Goal: Find specific page/section: Find specific page/section

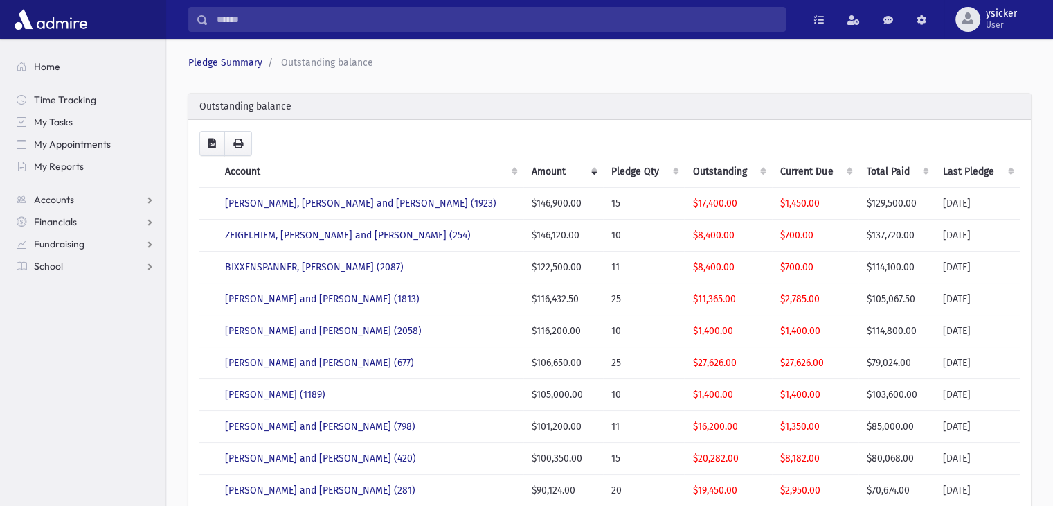
click at [488, 173] on th "Account" at bounding box center [370, 172] width 306 height 32
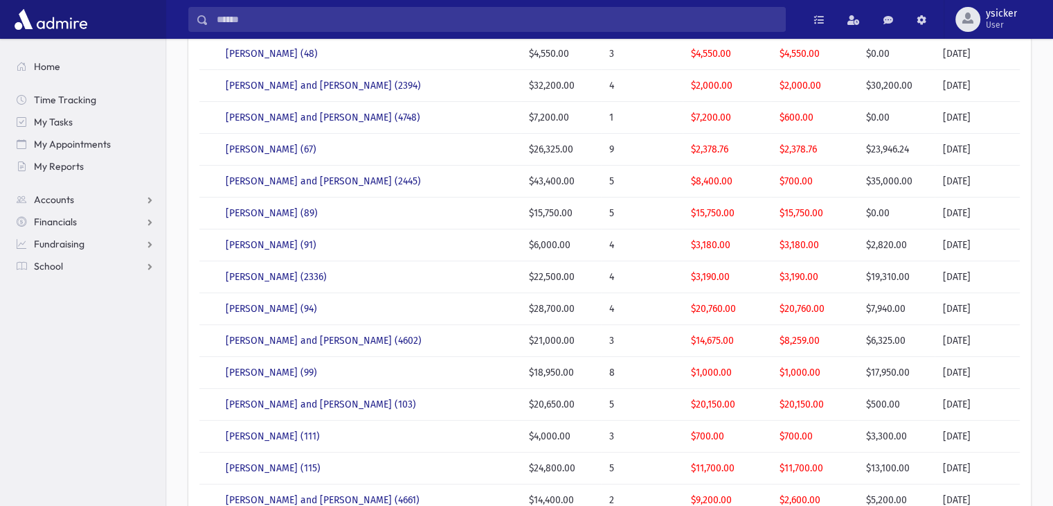
scroll to position [346, 0]
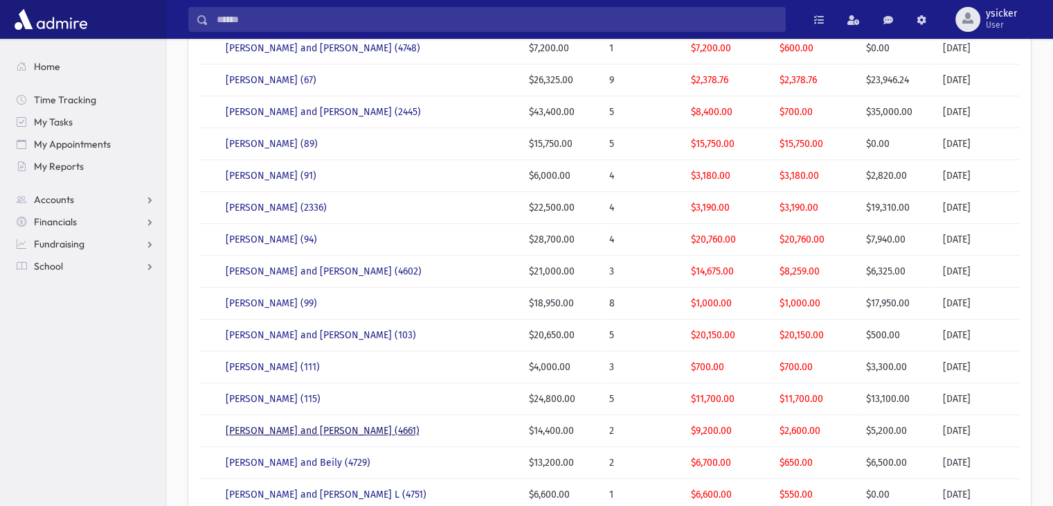
click at [308, 428] on link "BERNFELD, Yisroel Aron and Kreindy (4661)" at bounding box center [323, 431] width 194 height 12
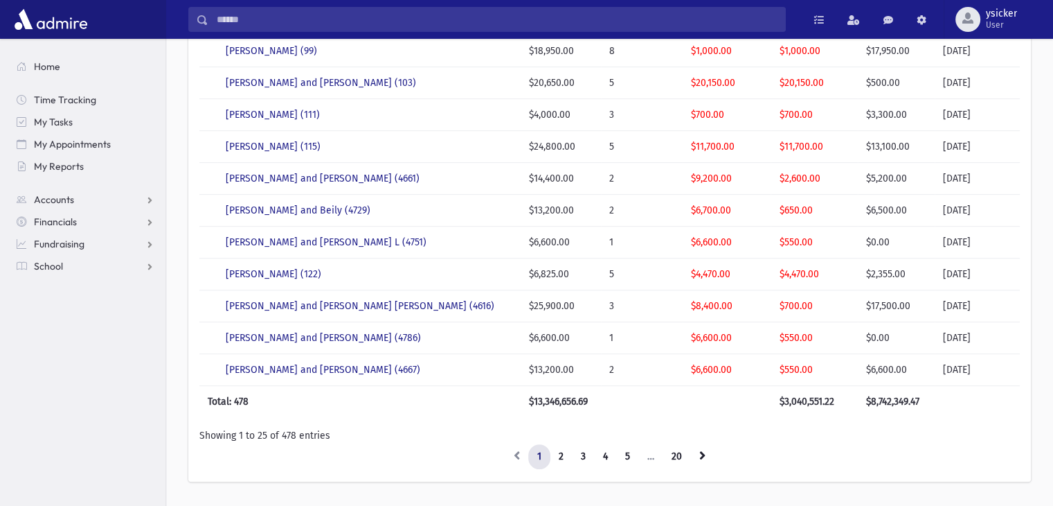
scroll to position [632, 0]
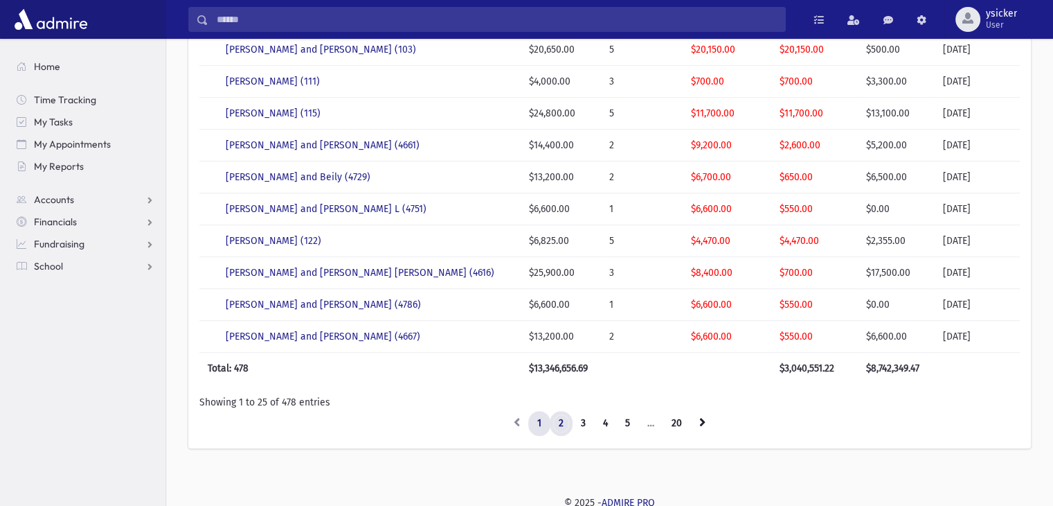
click at [562, 422] on link "2" at bounding box center [561, 423] width 23 height 25
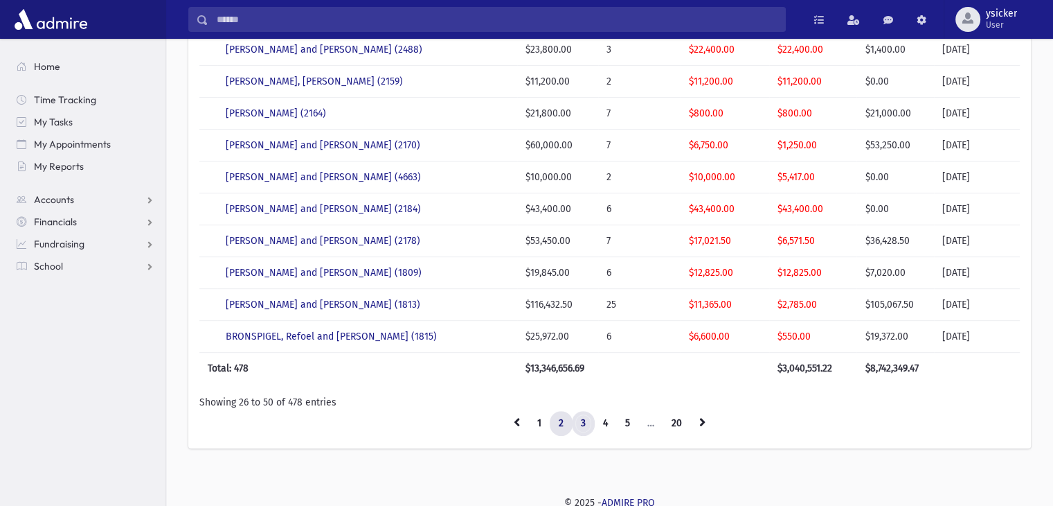
click at [585, 420] on link "3" at bounding box center [583, 423] width 23 height 25
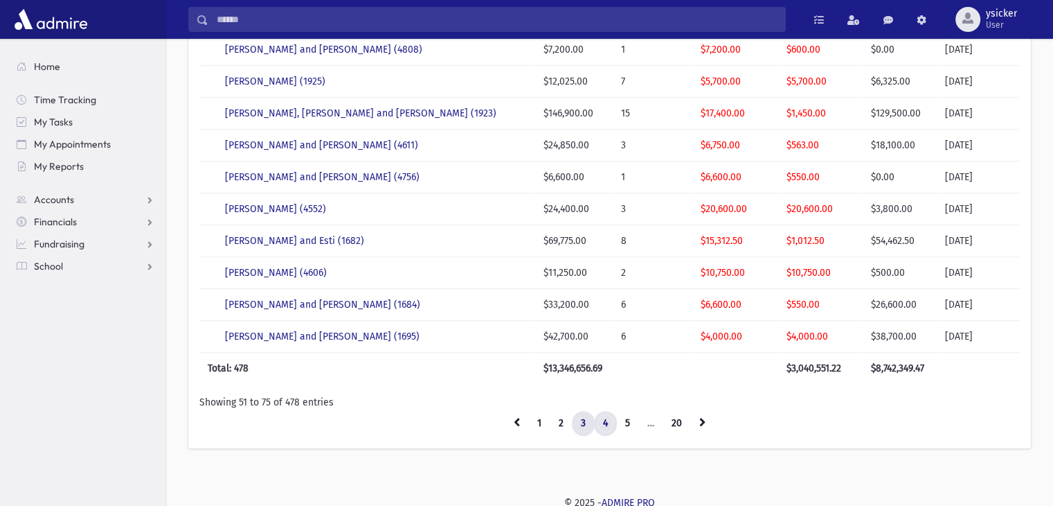
click at [605, 419] on link "4" at bounding box center [605, 423] width 23 height 25
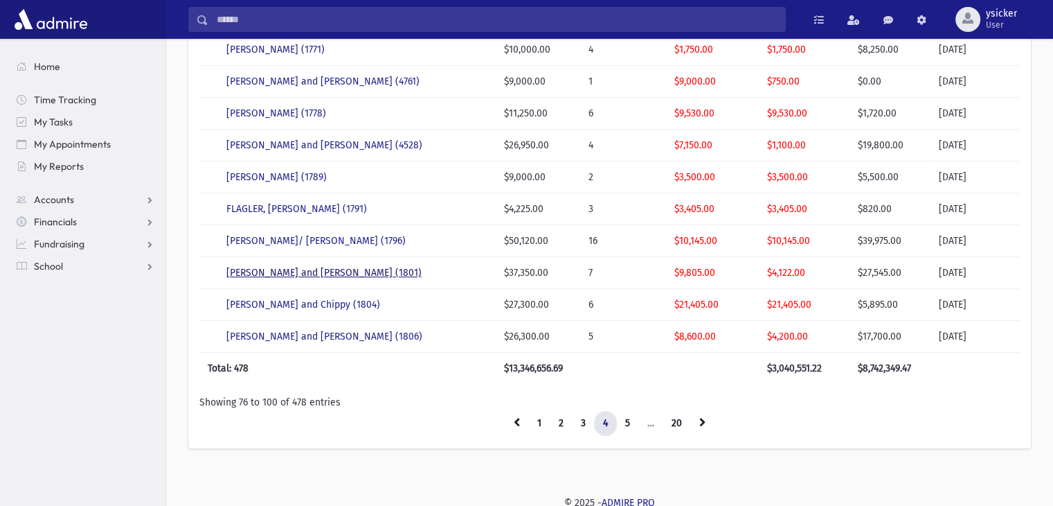
click at [291, 269] on link "FLINTENSTEIN, Yehoshua Heshil and Yocheved (1801)" at bounding box center [323, 273] width 195 height 12
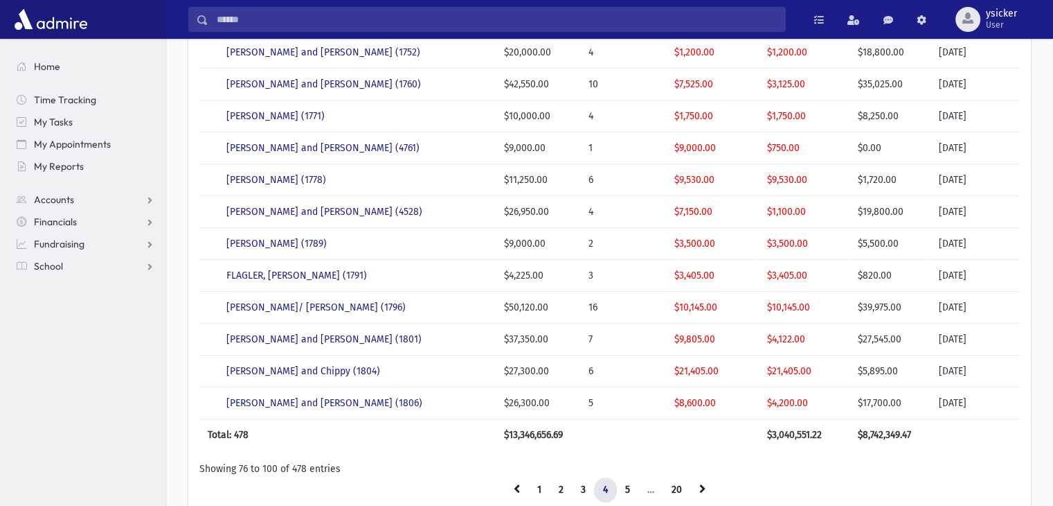
scroll to position [493, 0]
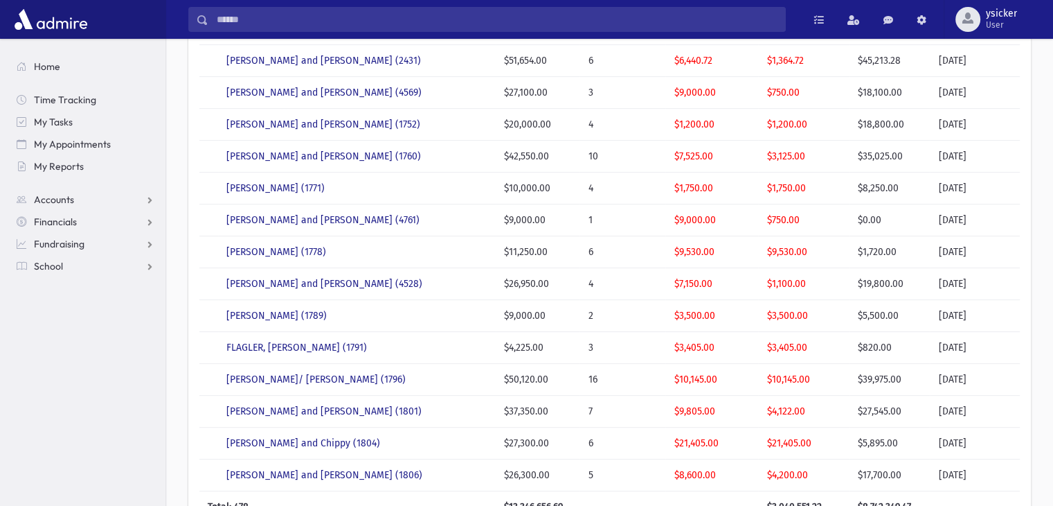
click at [479, 491] on th "Total: 478" at bounding box center [347, 507] width 296 height 32
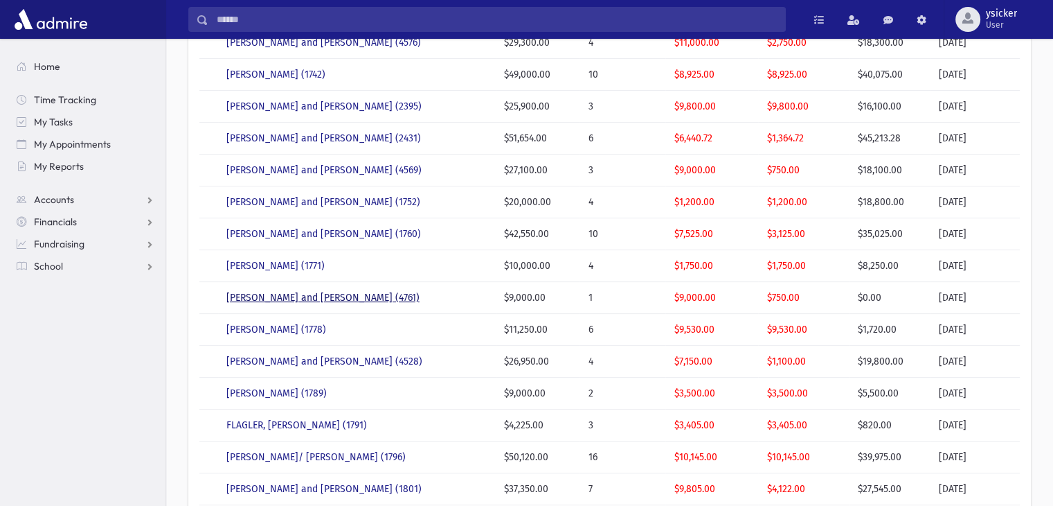
scroll to position [632, 0]
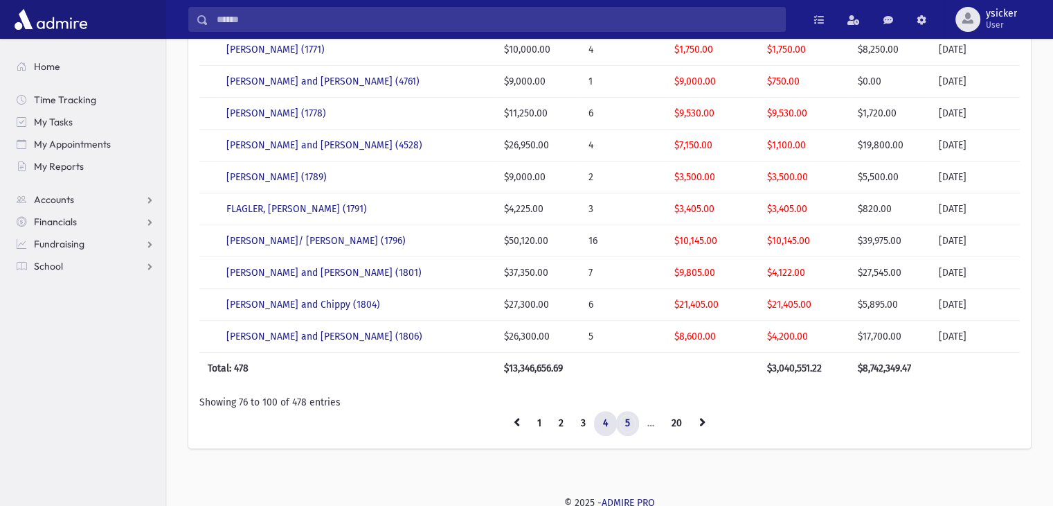
click at [623, 416] on link "5" at bounding box center [627, 423] width 23 height 25
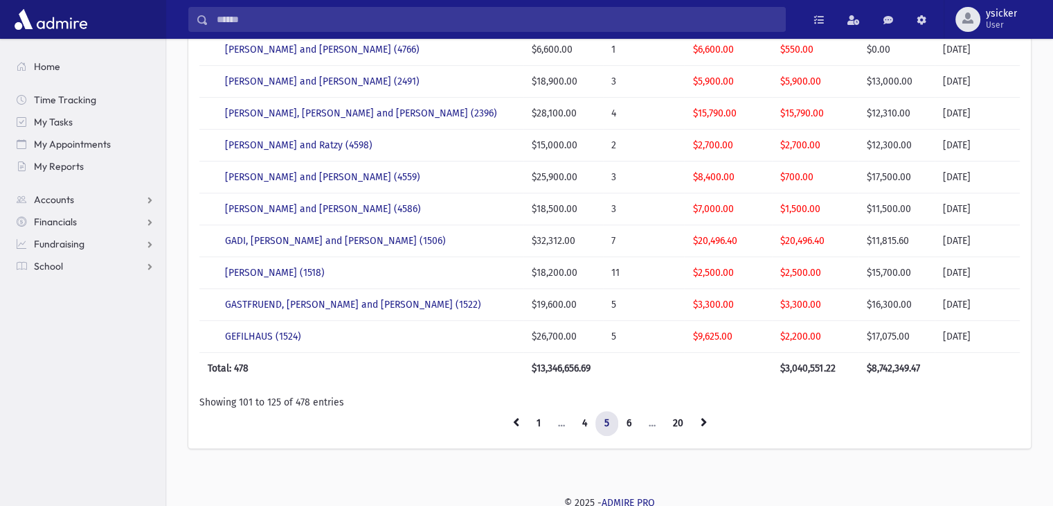
click at [623, 416] on link "6" at bounding box center [629, 423] width 23 height 25
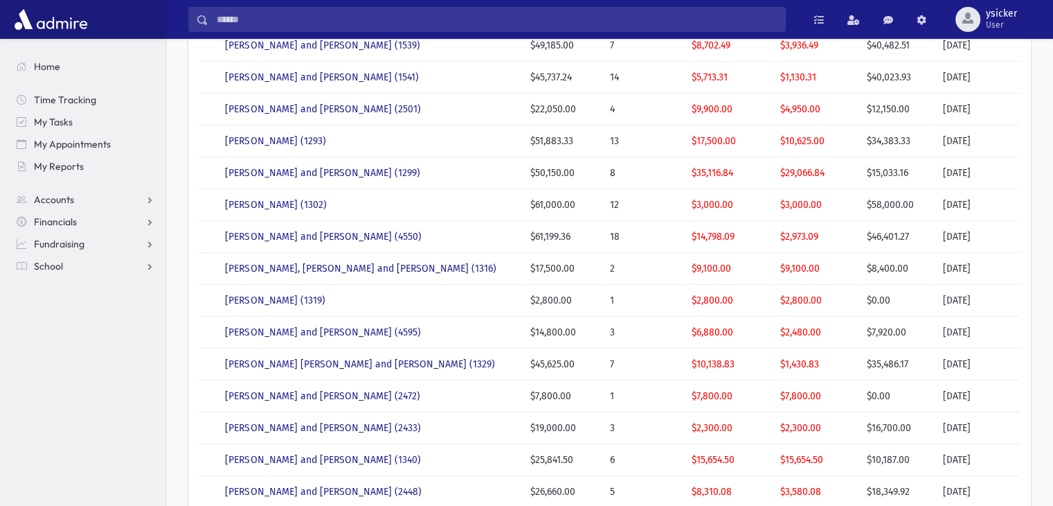
scroll to position [147, 0]
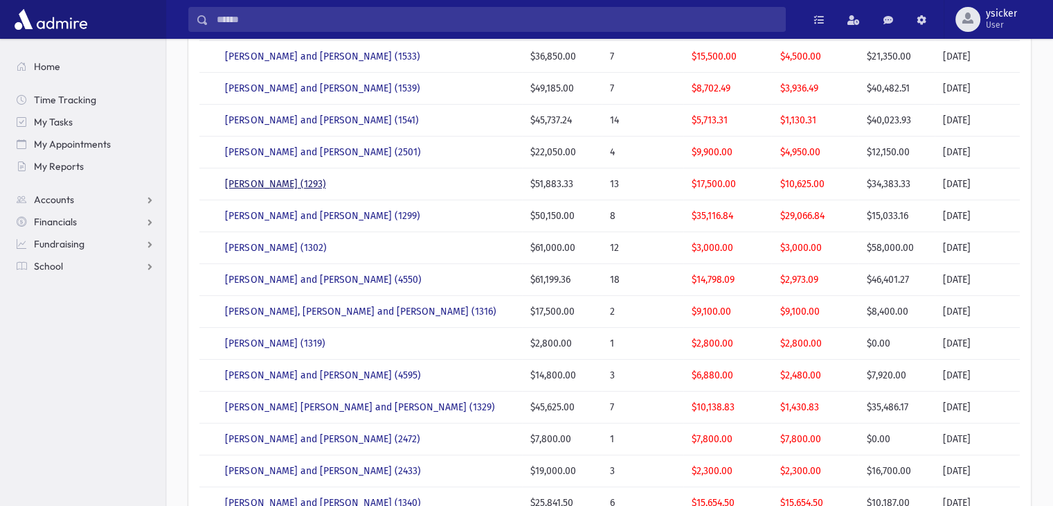
click at [265, 188] on link "GINDOFF, Matis (1293)" at bounding box center [275, 184] width 100 height 12
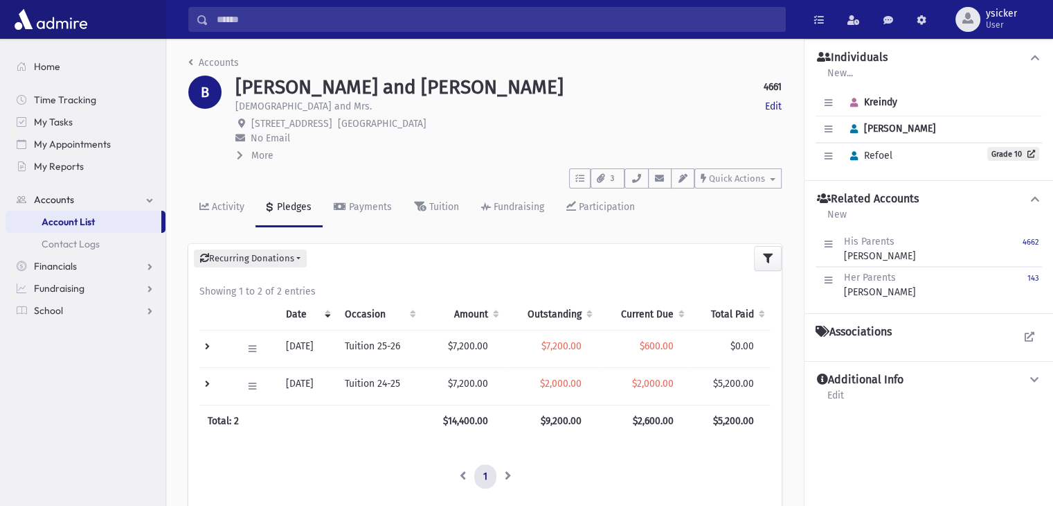
click at [241, 153] on icon at bounding box center [240, 155] width 6 height 10
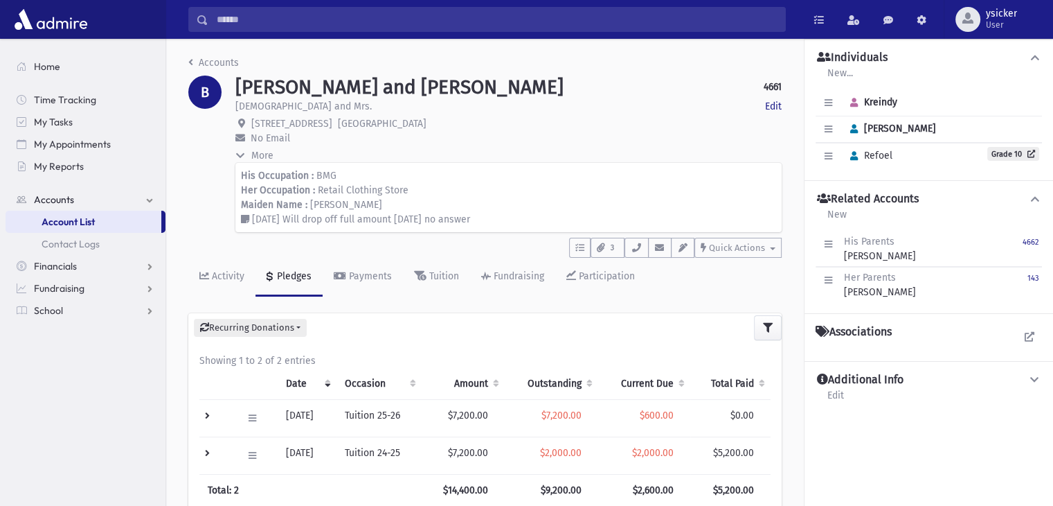
click at [241, 153] on icon at bounding box center [240, 155] width 10 height 6
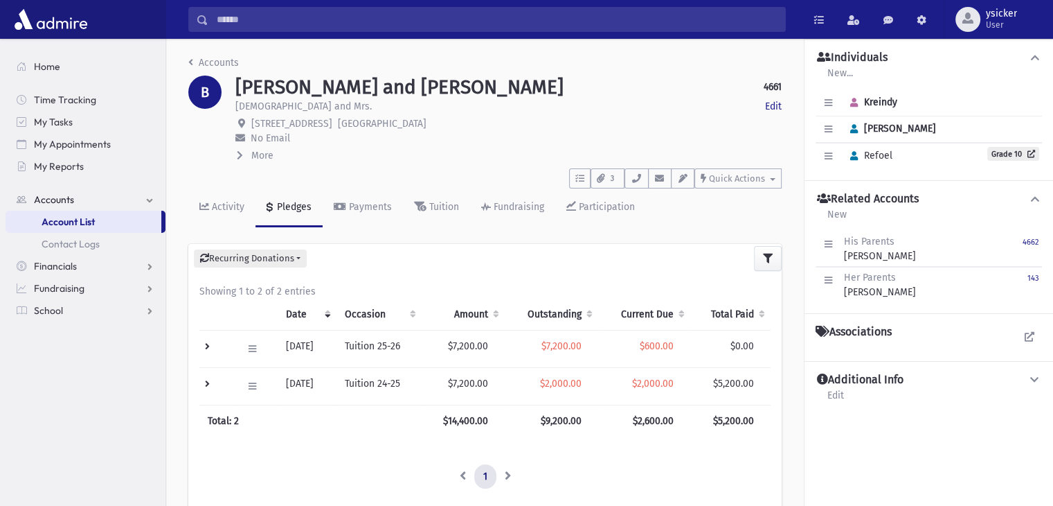
click at [242, 159] on icon at bounding box center [240, 155] width 6 height 10
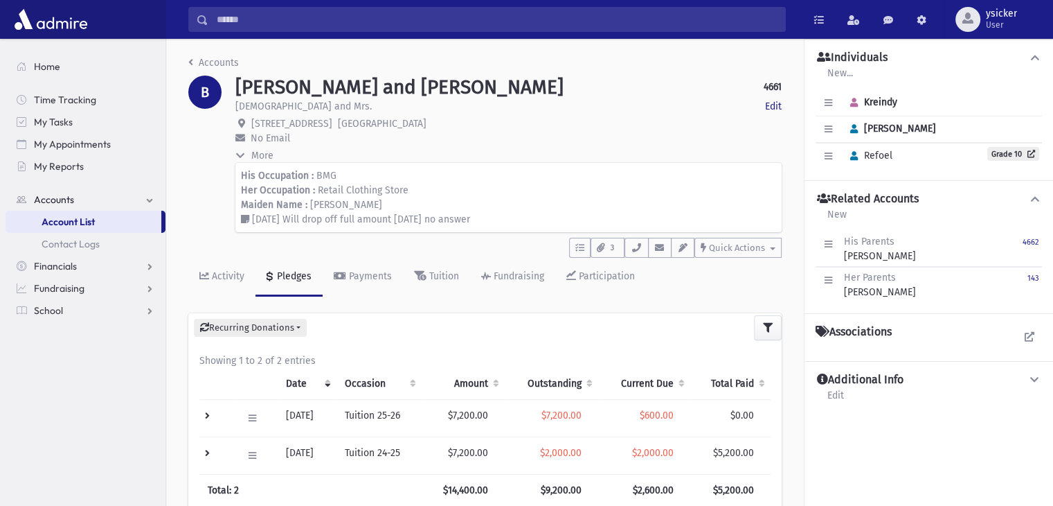
click at [242, 159] on span at bounding box center [241, 156] width 9 height 12
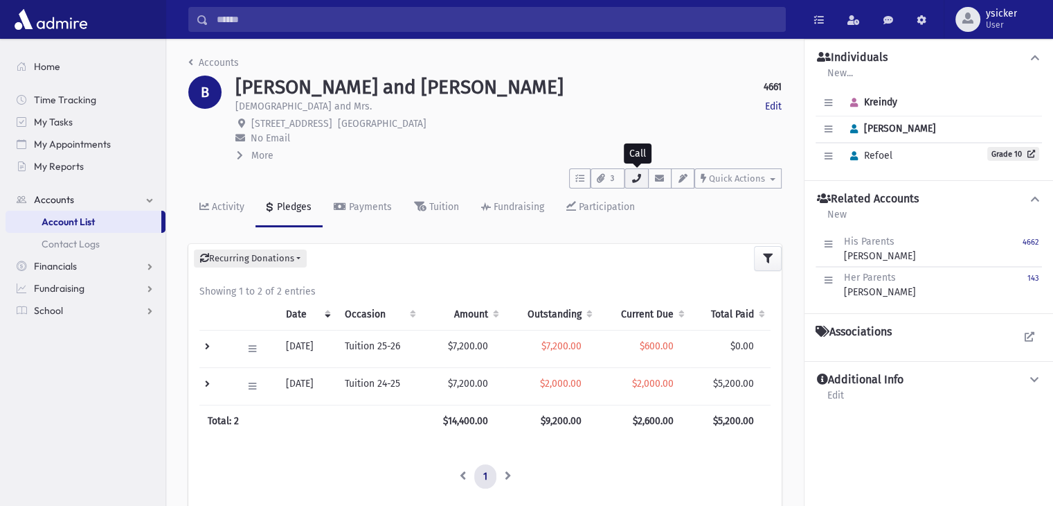
click at [637, 175] on icon "button" at bounding box center [636, 178] width 11 height 9
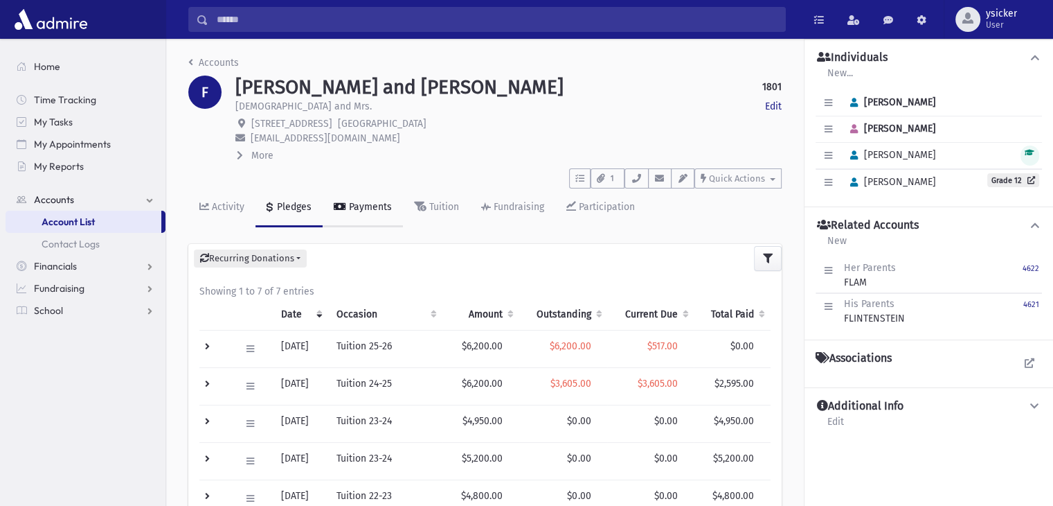
click at [361, 213] on link "Payments" at bounding box center [363, 207] width 80 height 39
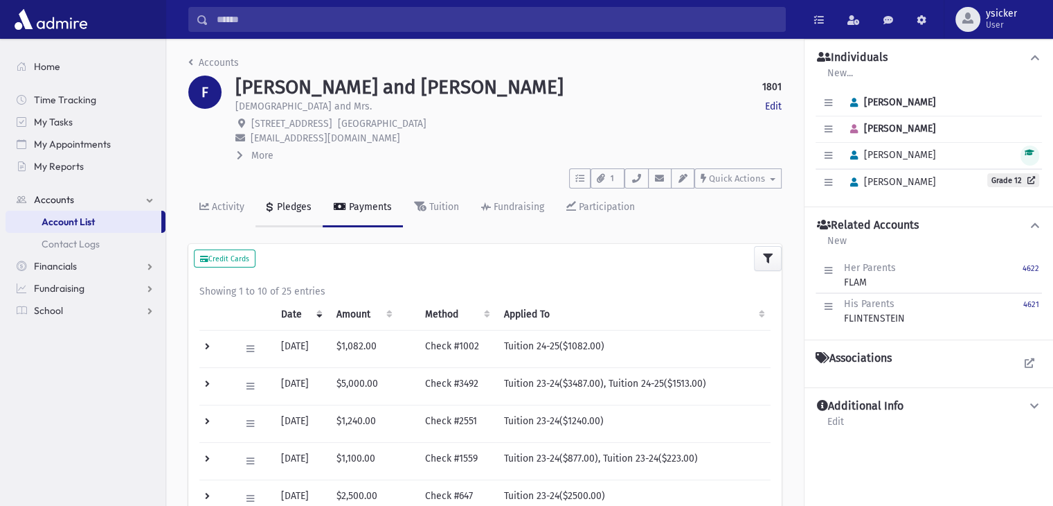
click at [300, 211] on div "Pledges" at bounding box center [292, 207] width 37 height 12
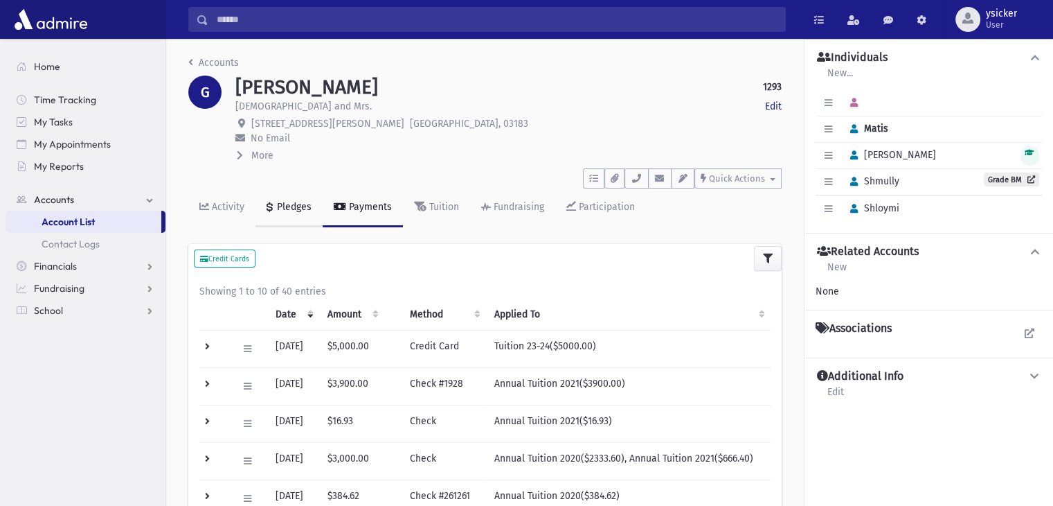
click at [283, 209] on div "Pledges" at bounding box center [292, 207] width 37 height 12
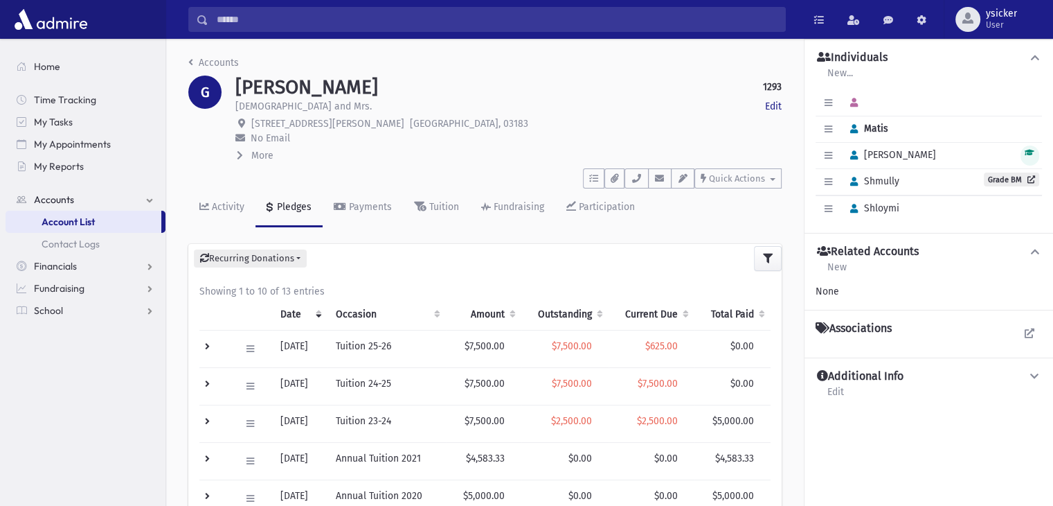
click at [242, 156] on icon at bounding box center [240, 155] width 6 height 10
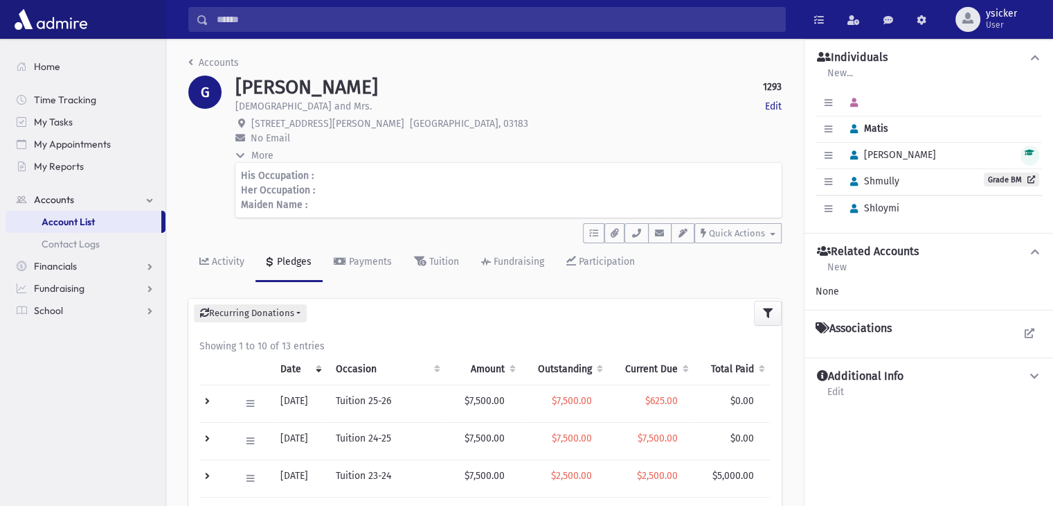
click at [242, 156] on icon at bounding box center [240, 155] width 10 height 6
